Goal: Task Accomplishment & Management: Manage account settings

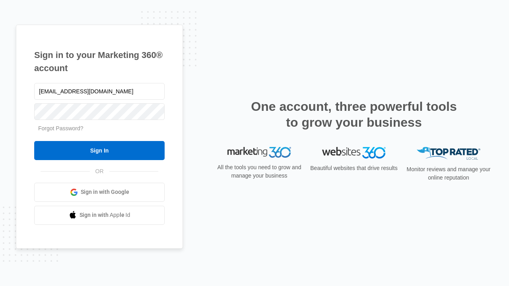
type input "[EMAIL_ADDRESS][DOMAIN_NAME]"
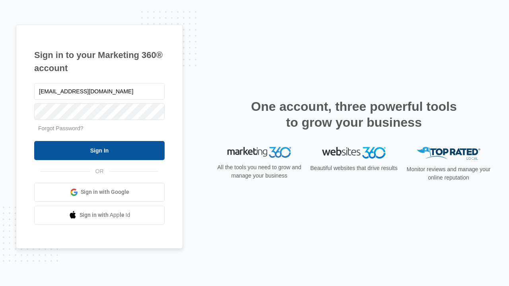
click at [99, 150] on input "Sign In" at bounding box center [99, 150] width 130 height 19
